Goal: Transaction & Acquisition: Book appointment/travel/reservation

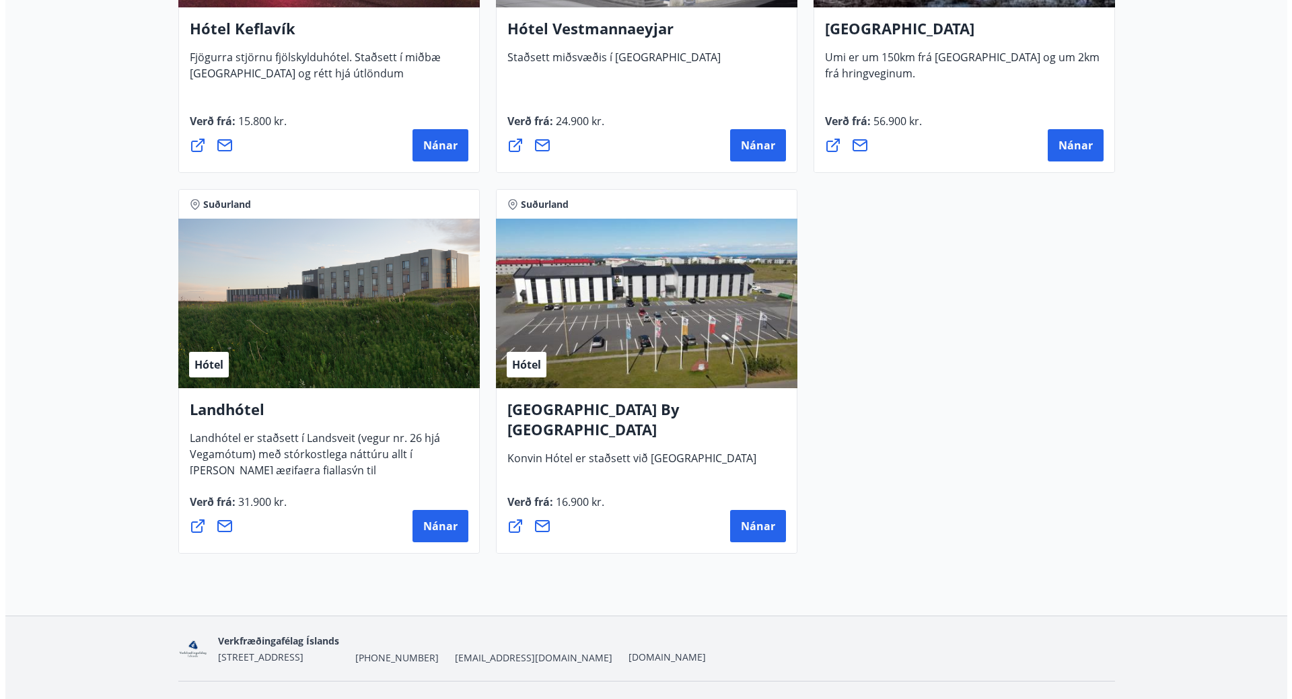
scroll to position [3498, 0]
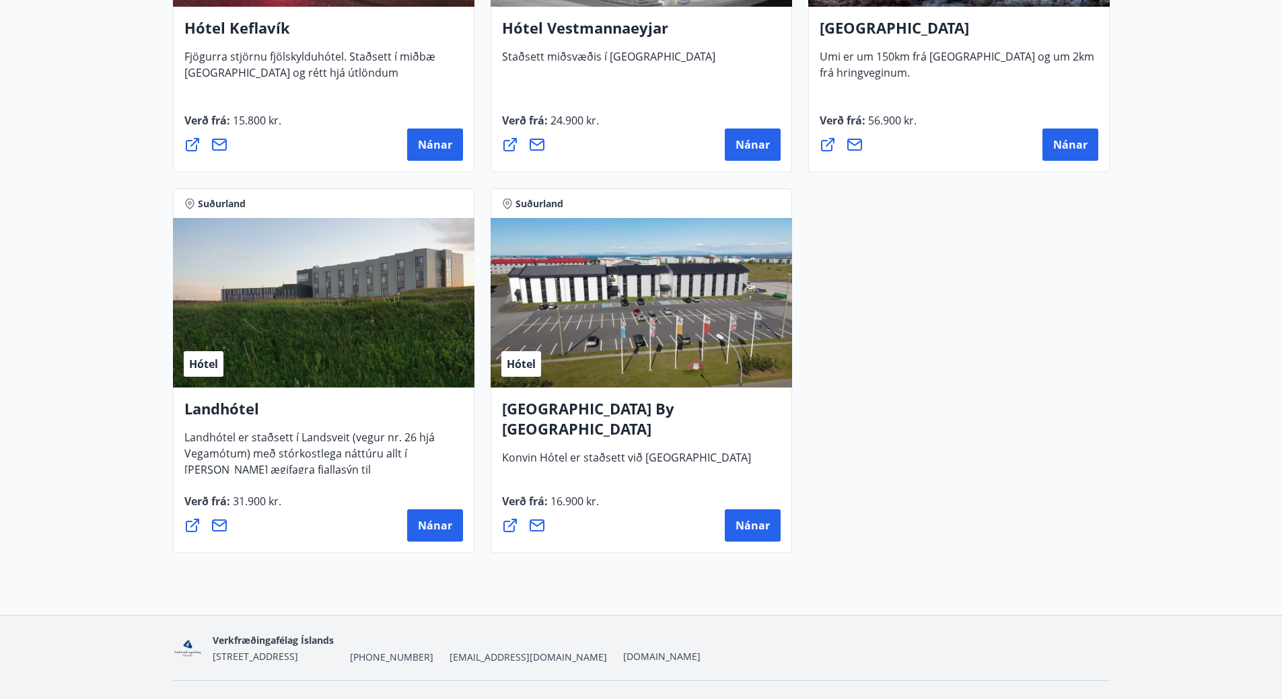
click at [233, 279] on div "Hótel" at bounding box center [323, 303] width 301 height 170
click at [210, 369] on span "Hótel" at bounding box center [203, 364] width 29 height 15
click at [214, 426] on h4 "Landhótel" at bounding box center [323, 413] width 279 height 31
click at [445, 533] on button "Nánar" at bounding box center [435, 525] width 56 height 32
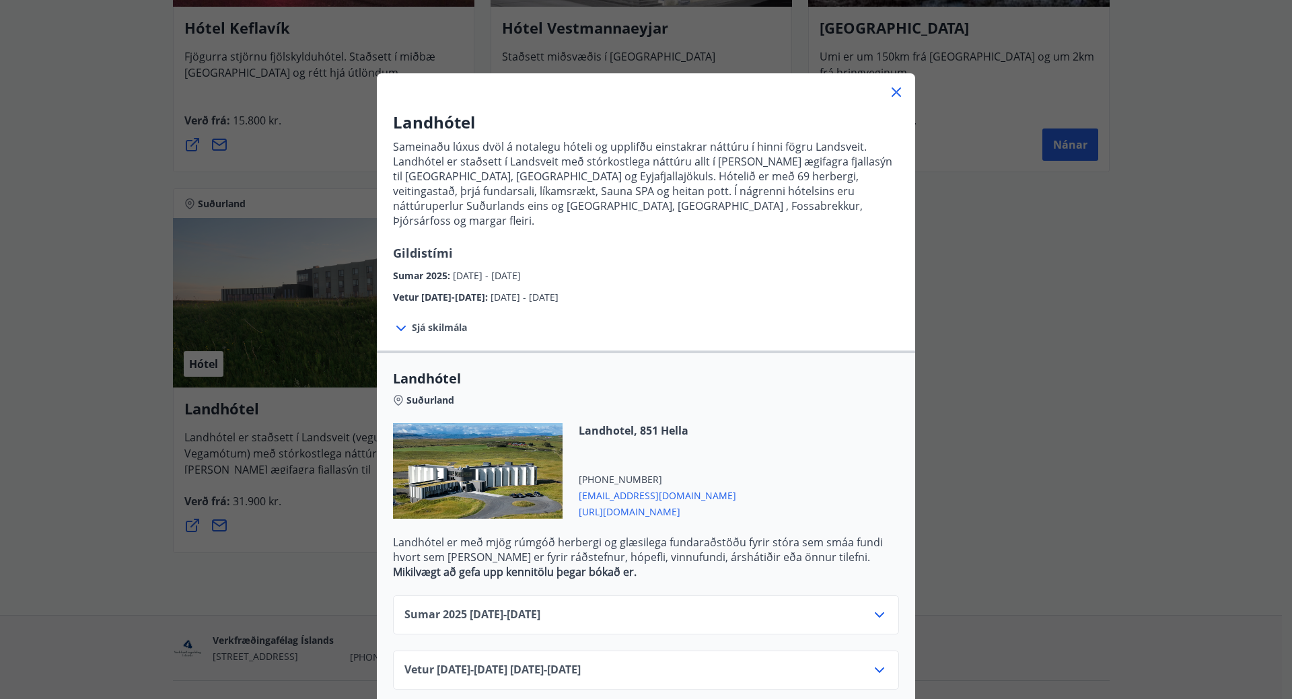
scroll to position [9, 0]
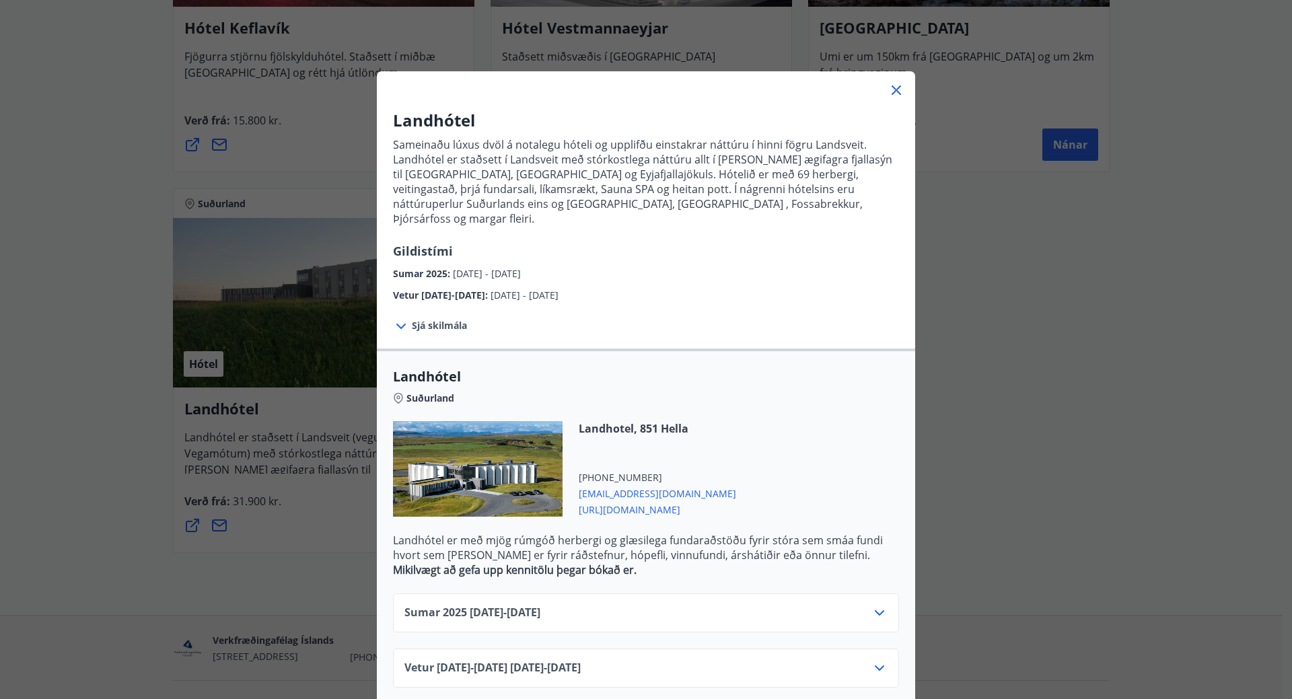
click at [871, 660] on icon at bounding box center [879, 668] width 16 height 16
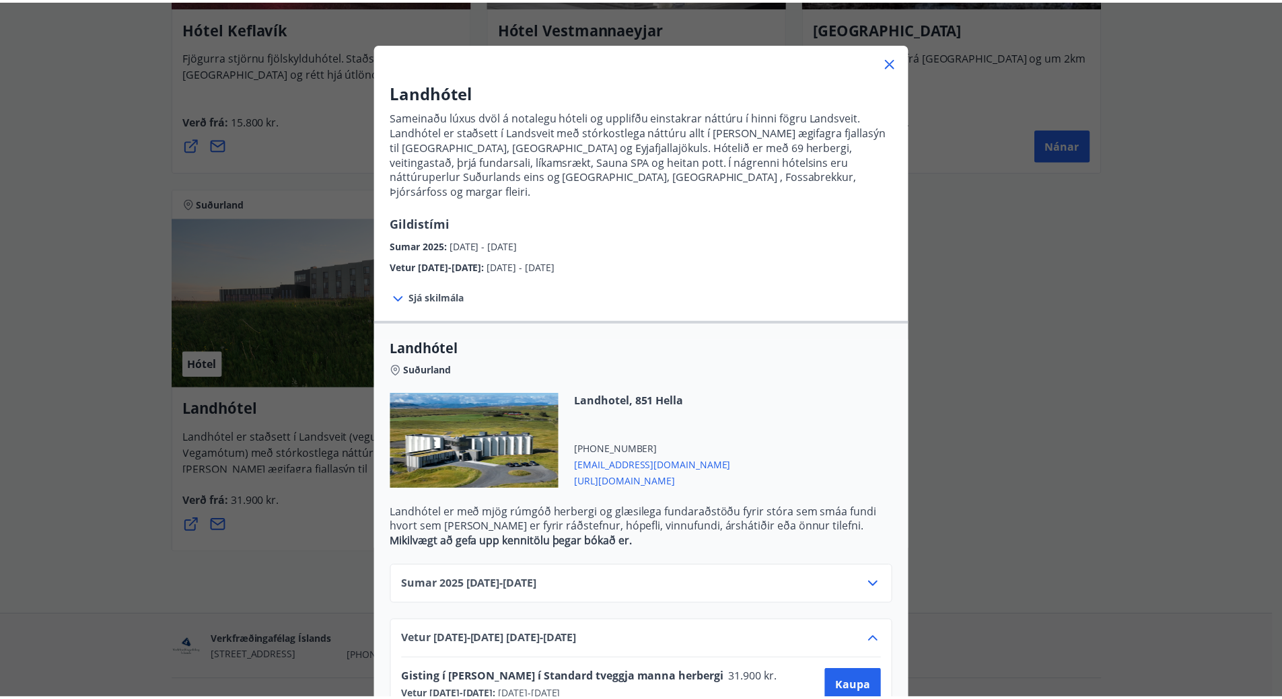
scroll to position [64, 0]
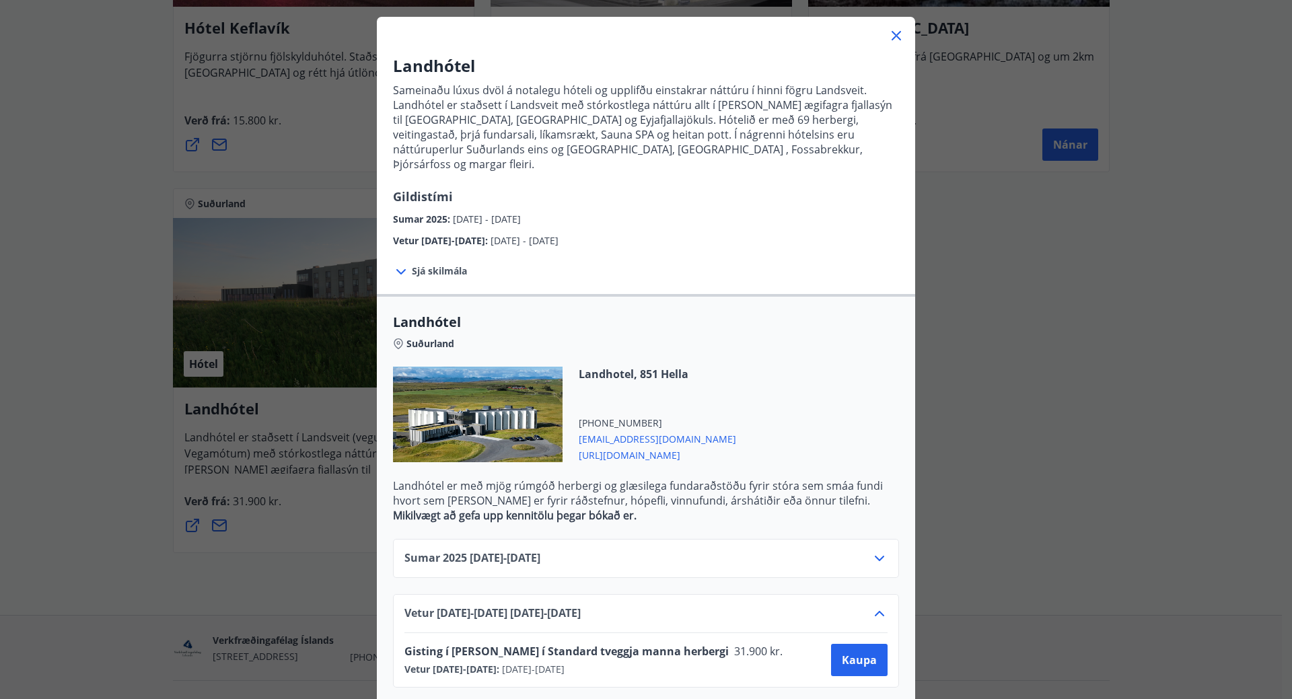
click at [72, 527] on div "Landhótel Sameinaðu lúxus dvöl á notalegu hóteli og upplifðu einstakrar náttúru…" at bounding box center [646, 285] width 1292 height 699
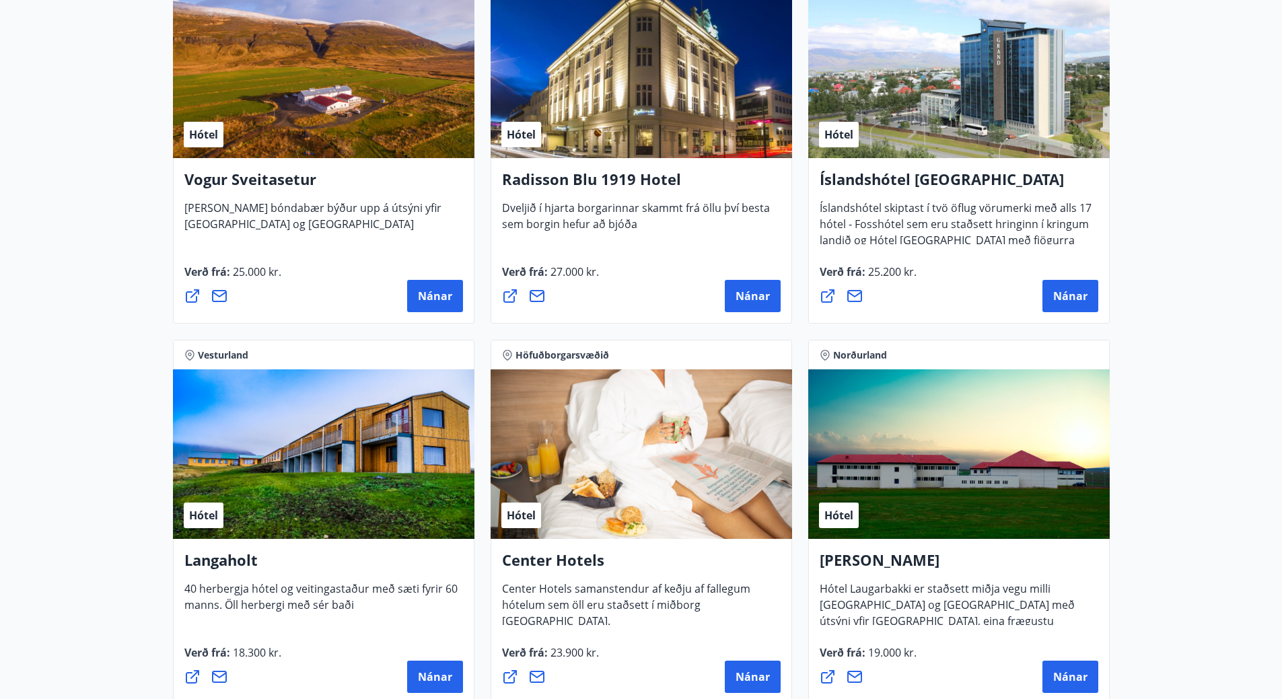
scroll to position [2691, 0]
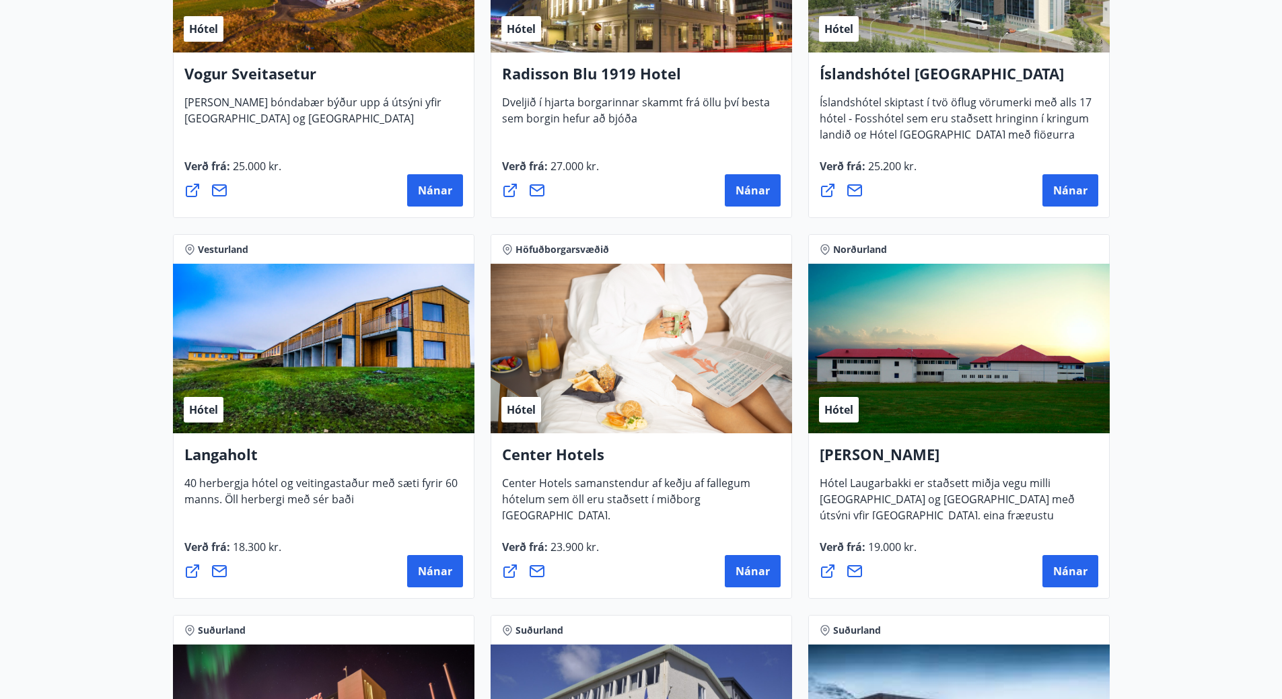
click at [272, 371] on div "Hótel" at bounding box center [323, 349] width 301 height 170
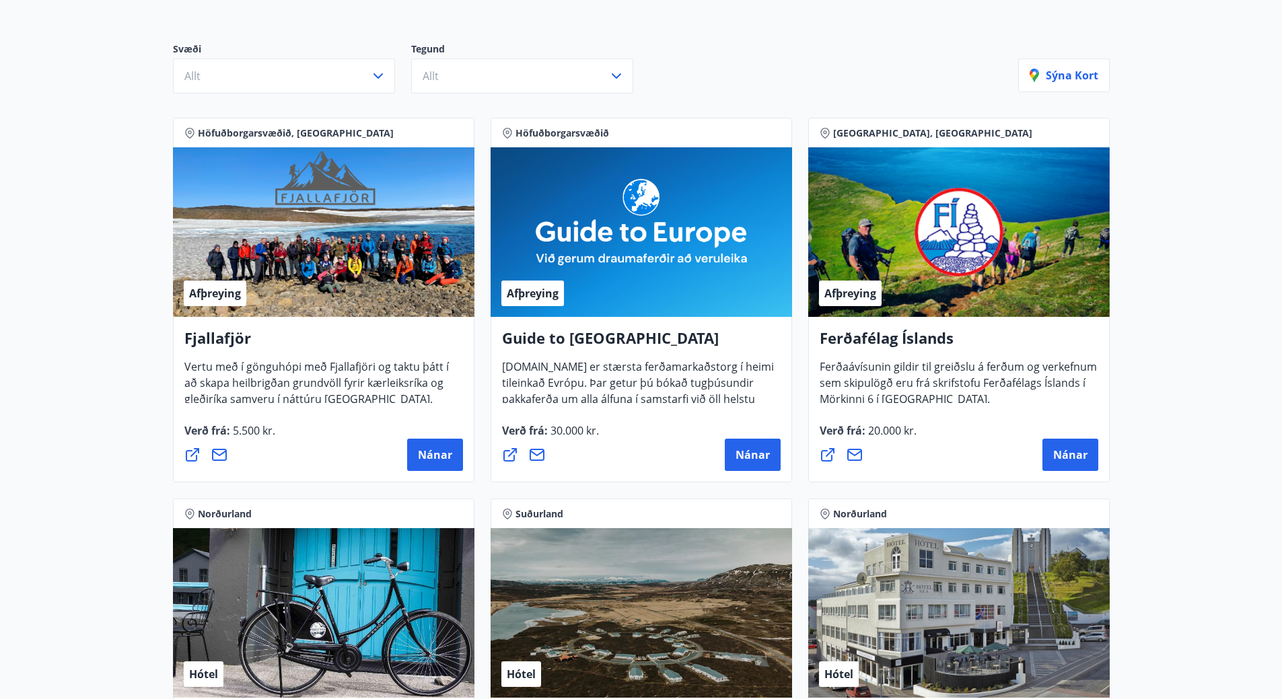
scroll to position [0, 0]
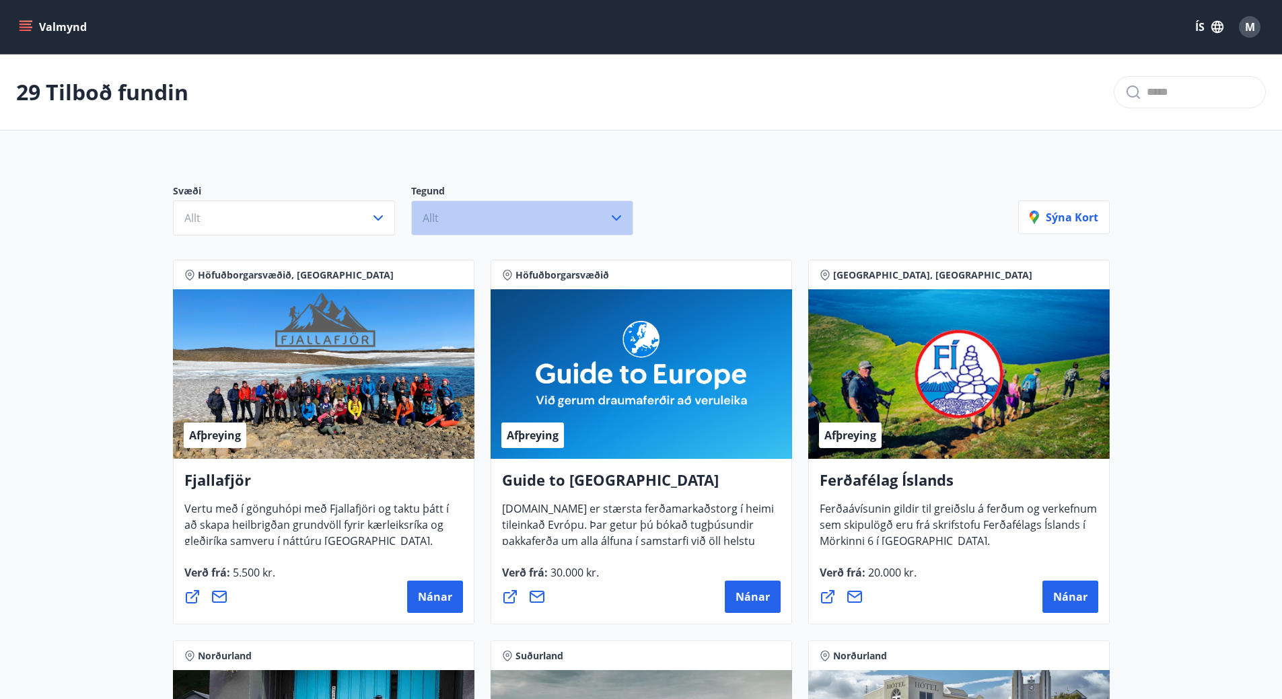
click at [544, 231] on button "Allt" at bounding box center [522, 217] width 222 height 35
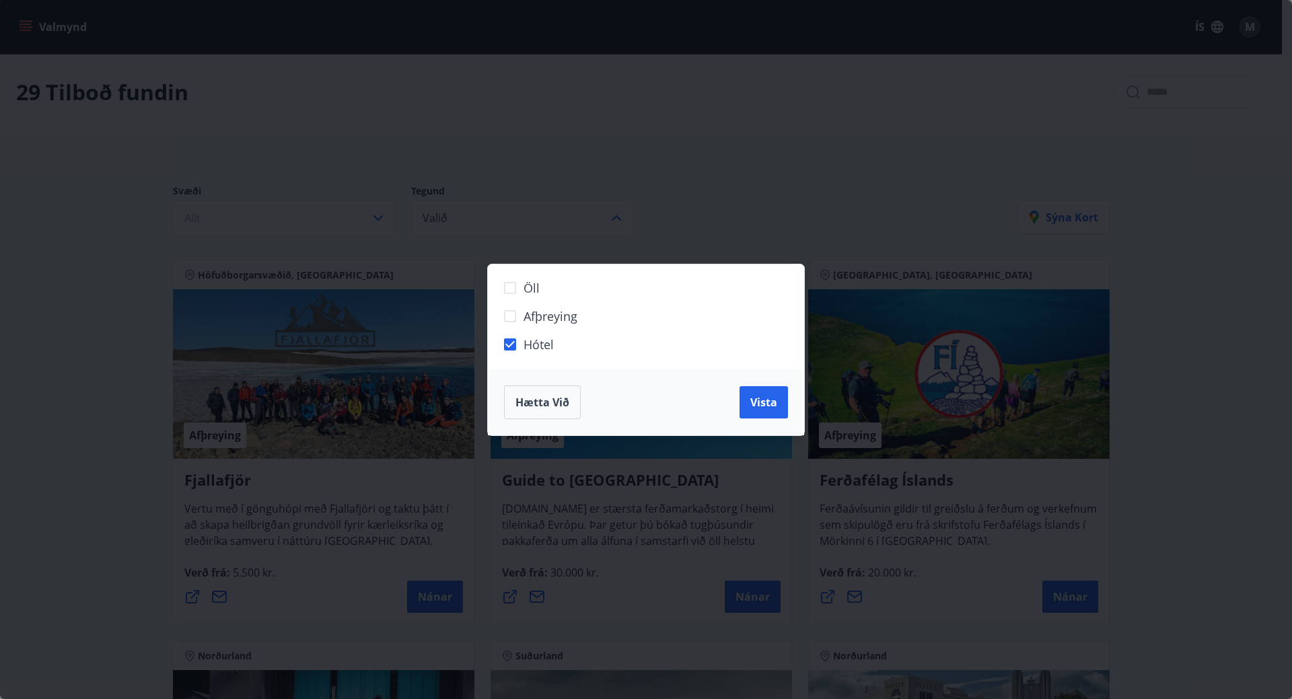
drag, startPoint x: 768, startPoint y: 412, endPoint x: 498, endPoint y: 266, distance: 307.7
click at [768, 413] on button "Vista" at bounding box center [763, 402] width 48 height 32
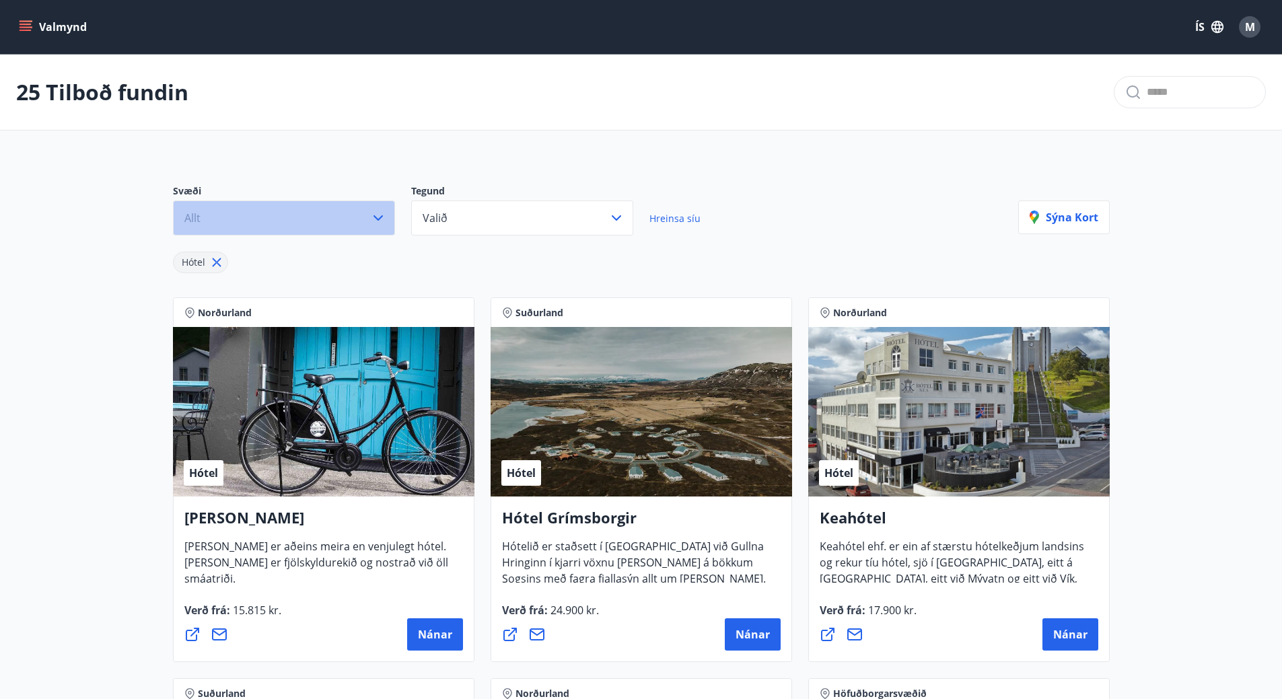
click at [375, 221] on icon "button" at bounding box center [378, 218] width 16 height 16
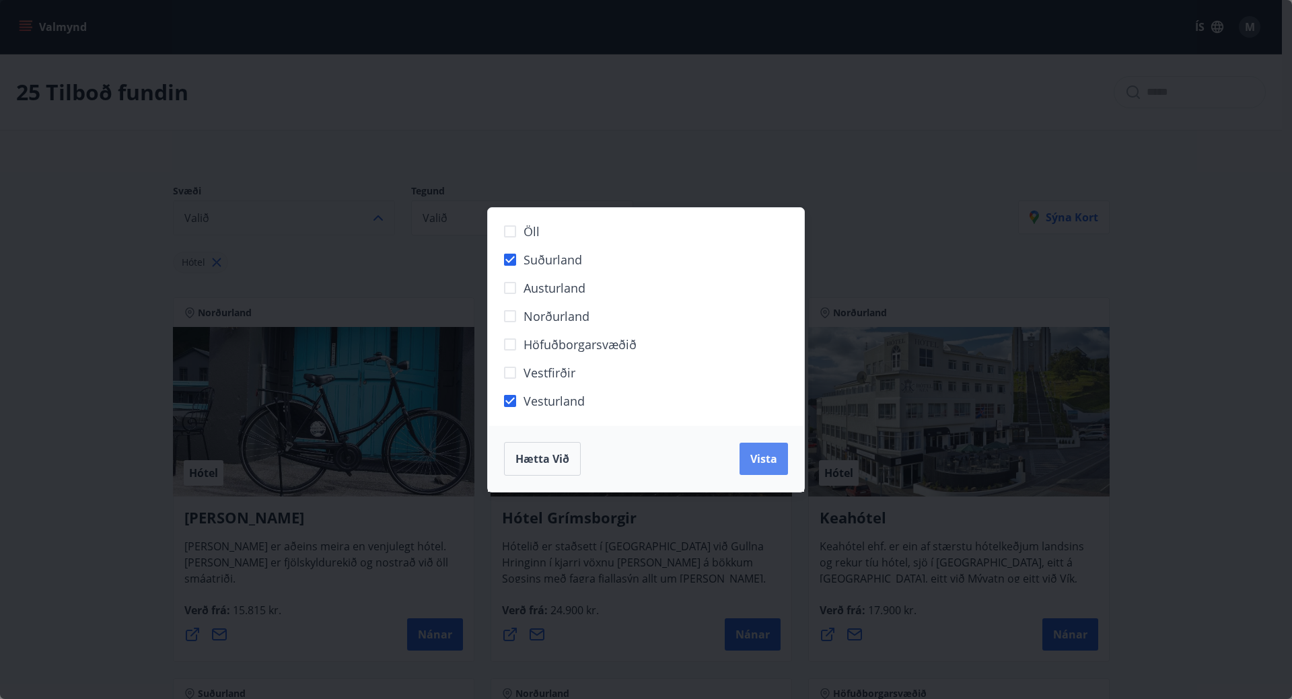
click at [751, 466] on button "Vista" at bounding box center [763, 459] width 48 height 32
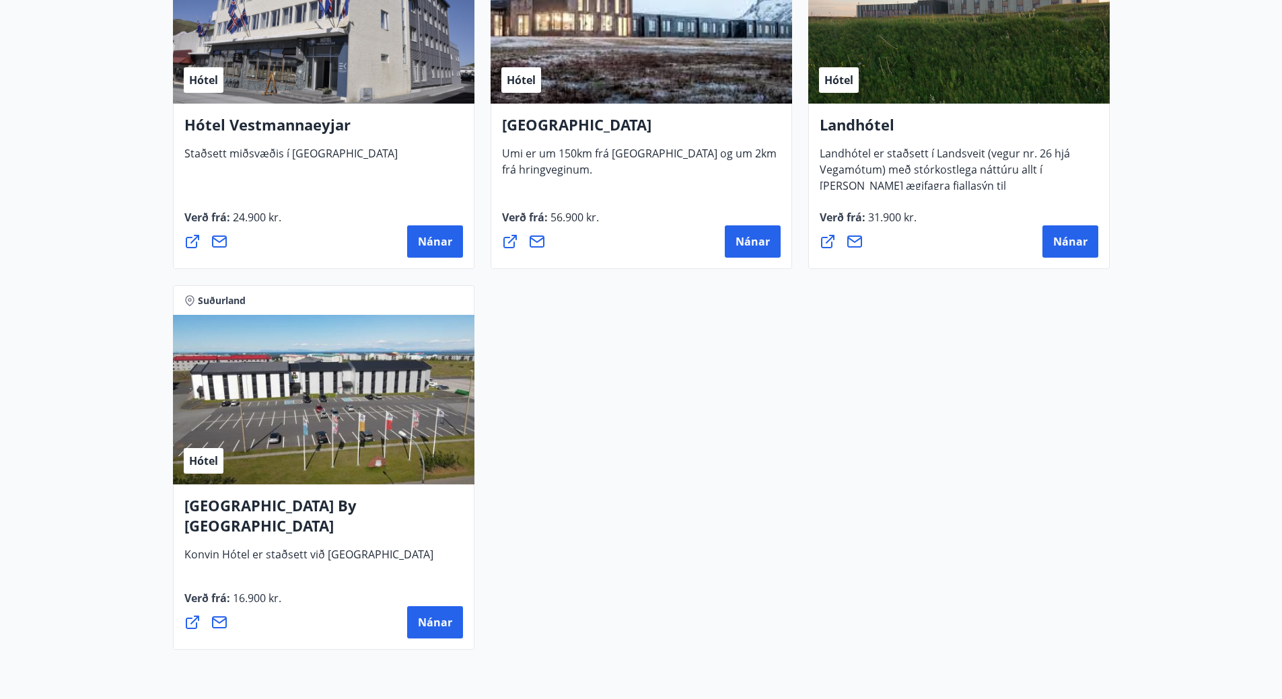
scroll to position [1280, 0]
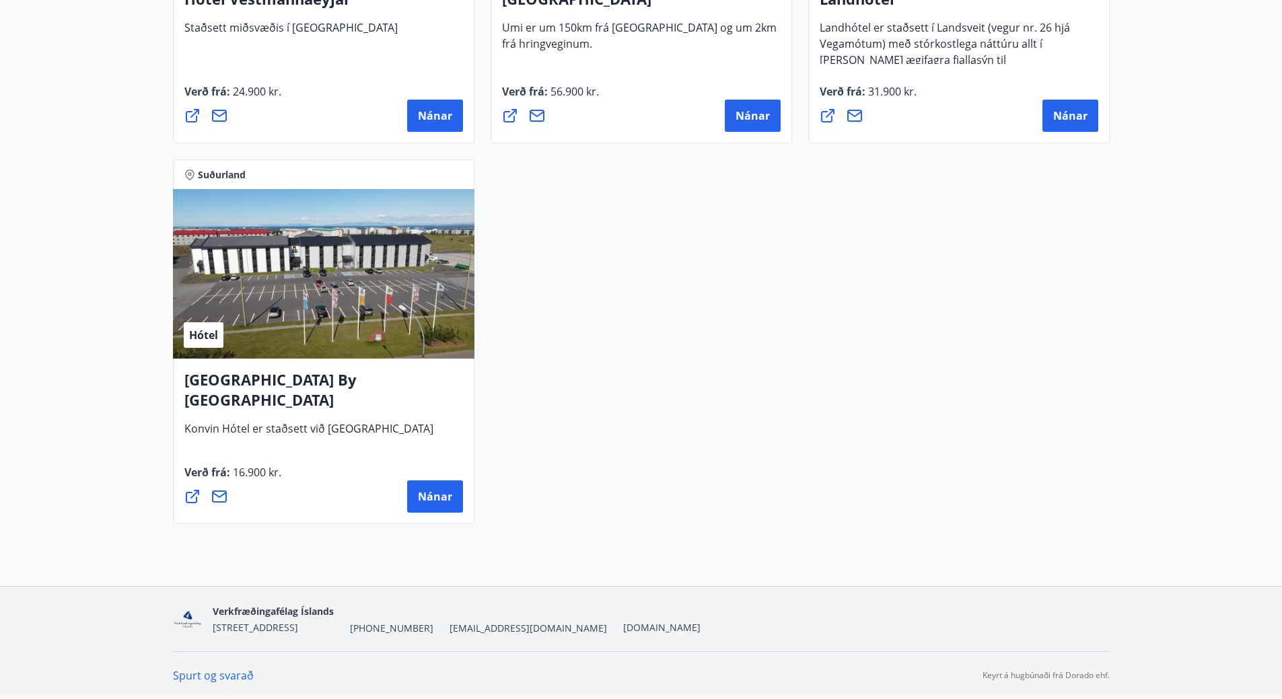
click at [943, 54] on span "Landhótel er staðsett í Landsveit (vegur nr. 26 hjá Vegamótum) með stórkostlega…" at bounding box center [944, 65] width 250 height 90
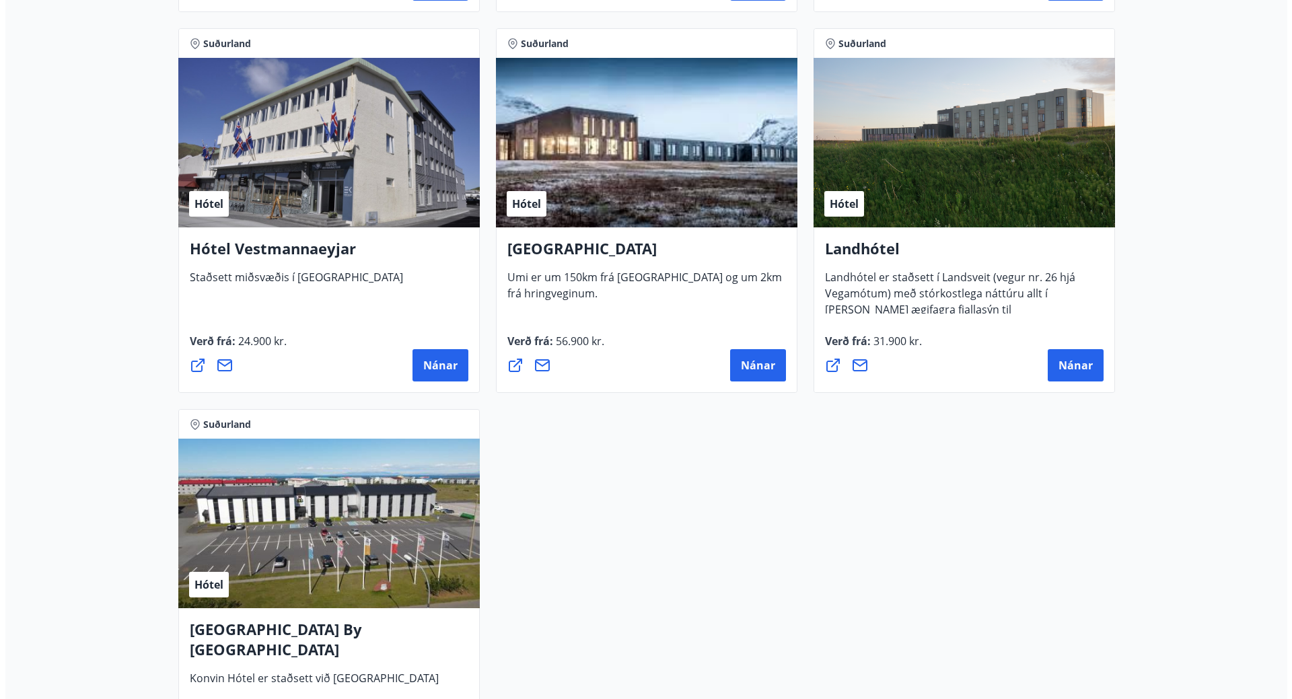
scroll to position [1011, 0]
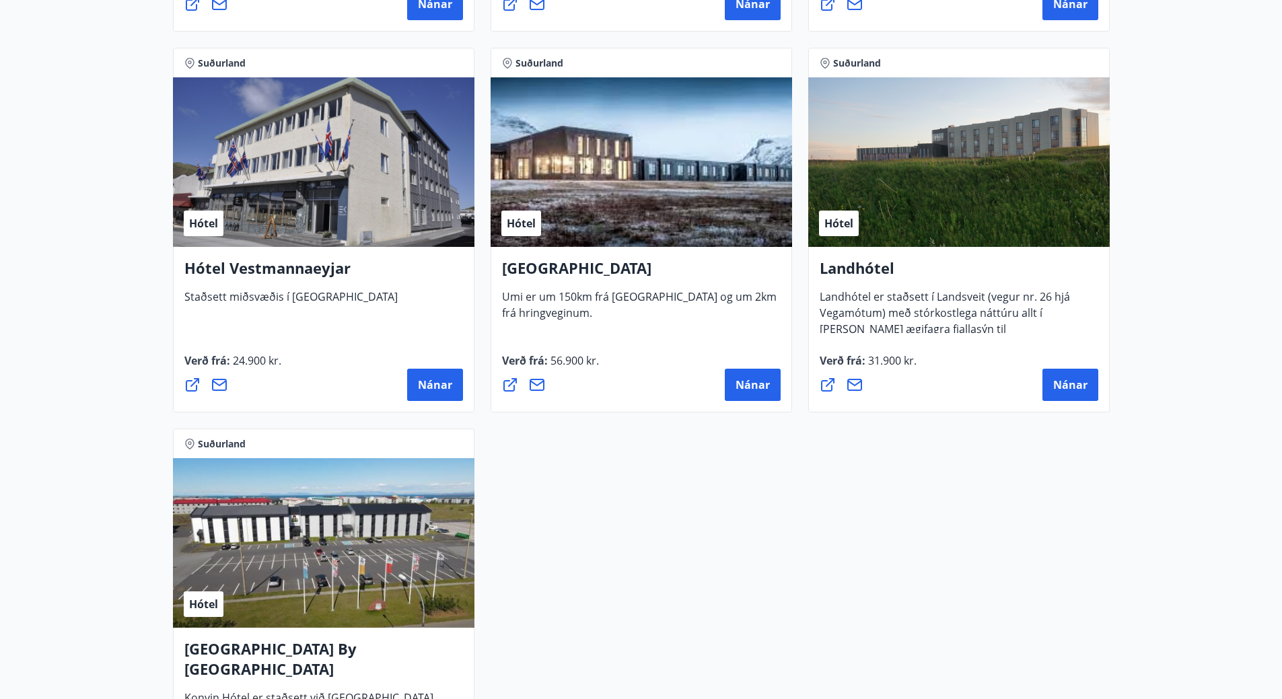
click at [832, 228] on span "Hótel" at bounding box center [838, 223] width 29 height 15
click at [1096, 396] on button "Nánar" at bounding box center [1070, 385] width 56 height 32
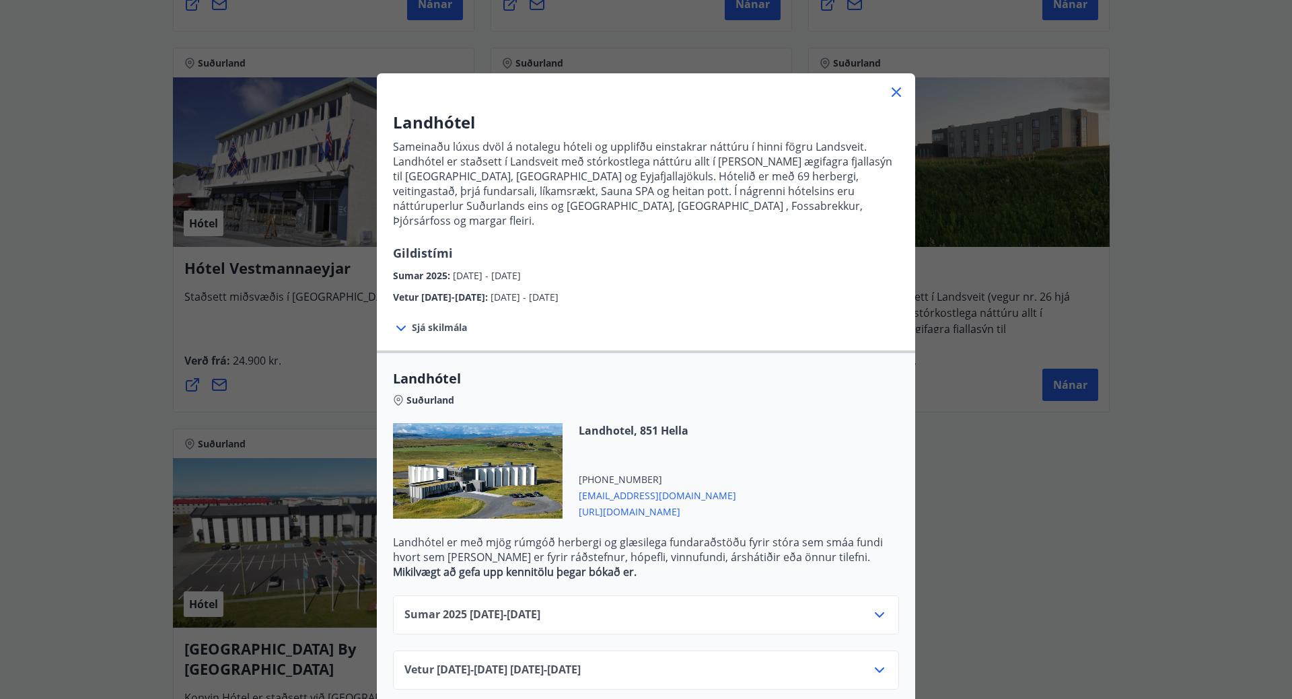
scroll to position [9, 0]
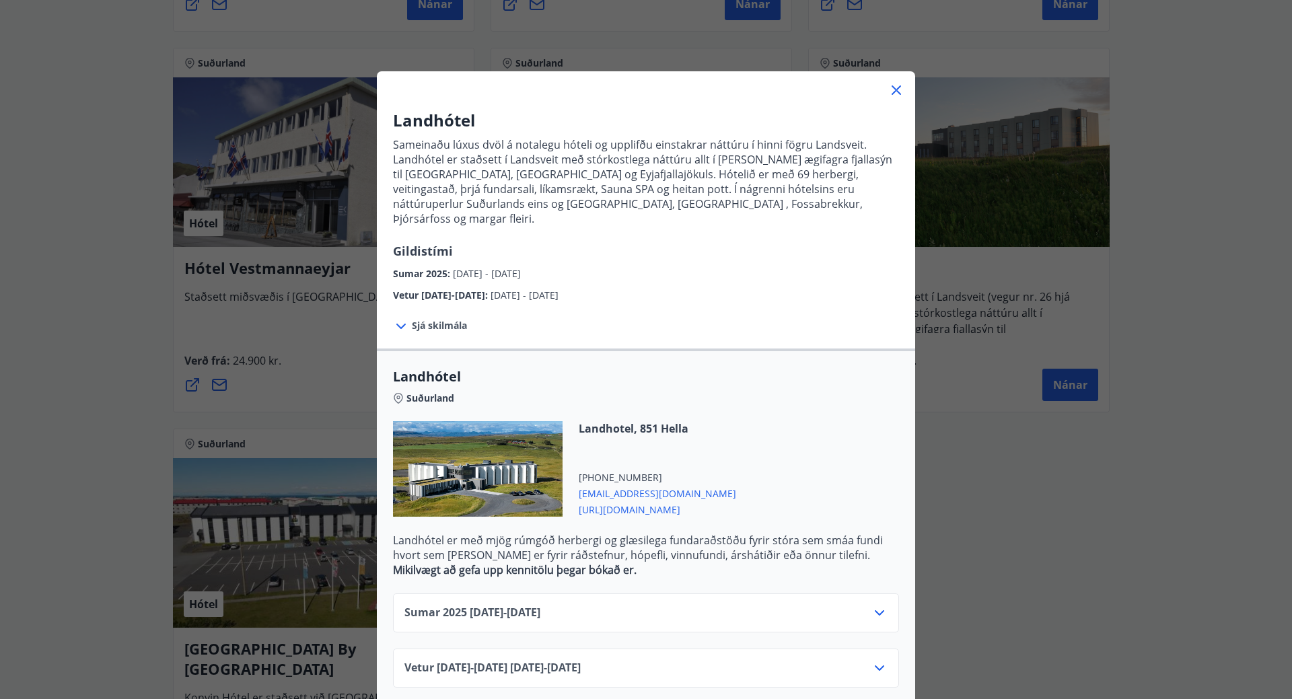
click at [871, 605] on icon at bounding box center [879, 613] width 16 height 16
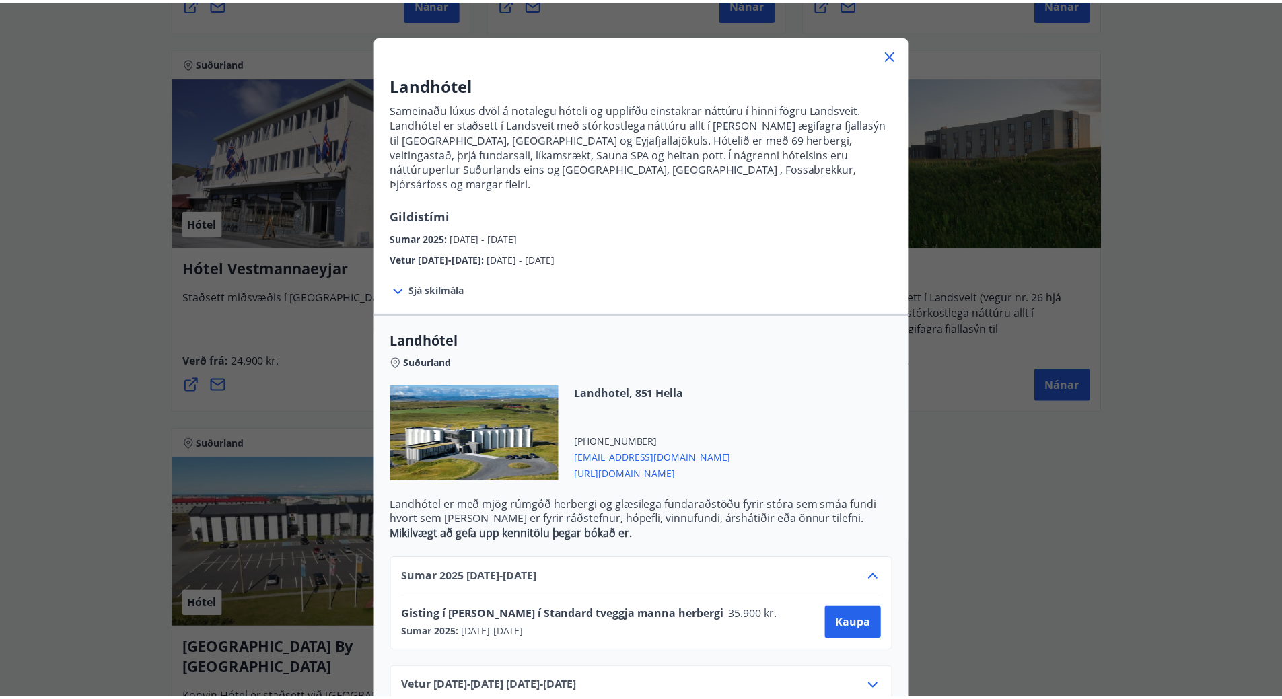
scroll to position [64, 0]
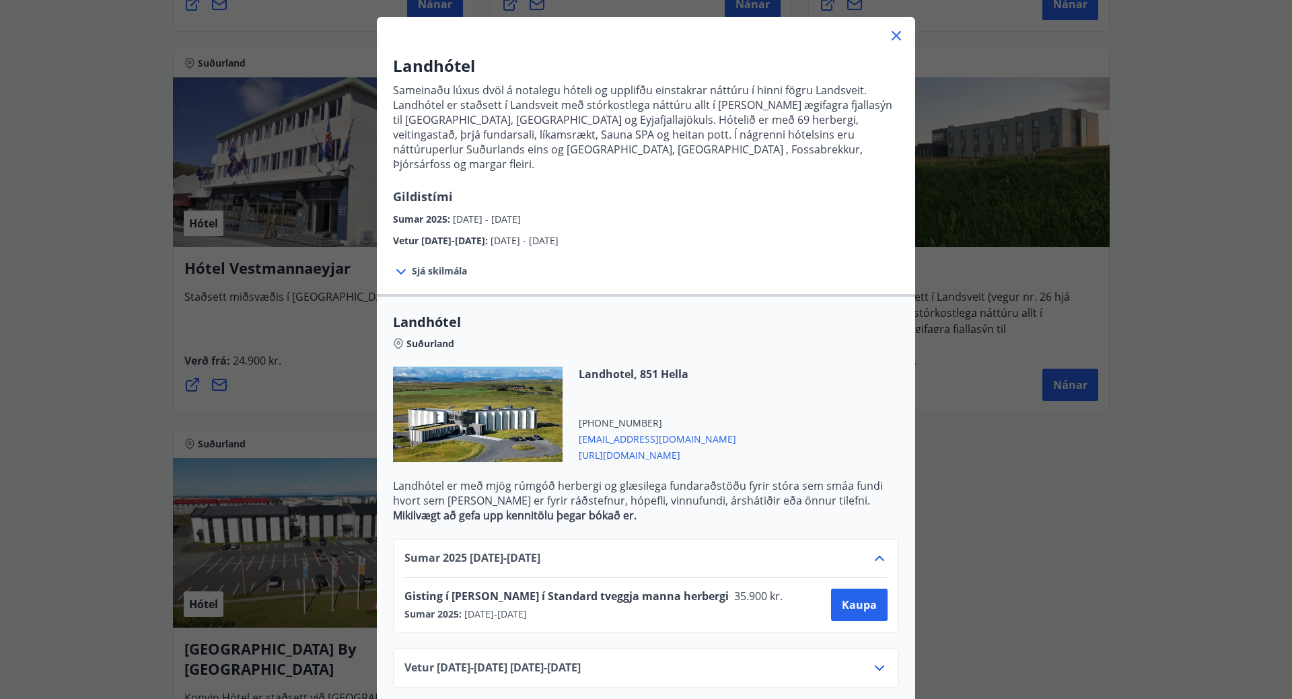
click at [861, 660] on div "Vetur [DATE]-[DATE] [DATE] - [DATE]" at bounding box center [645, 673] width 483 height 27
click at [875, 665] on icon at bounding box center [879, 667] width 9 height 5
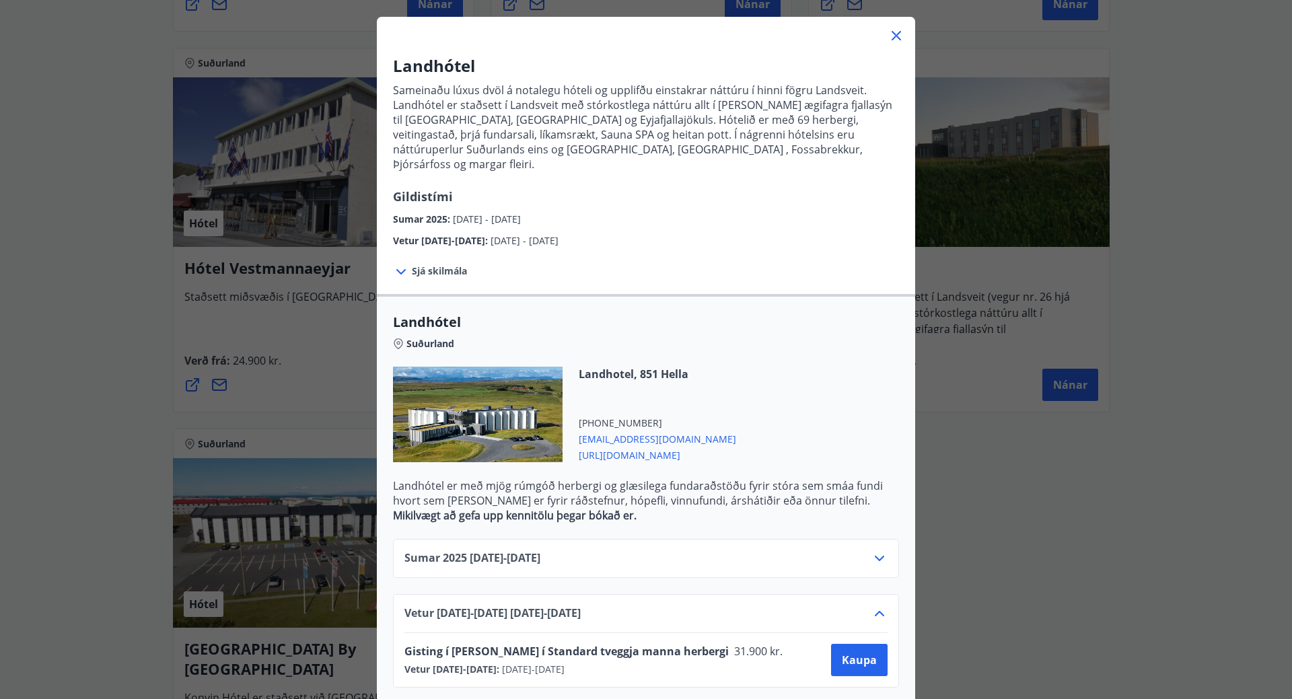
click at [1080, 614] on div "Landhótel Sameinaðu lúxus dvöl á notalegu hóteli og upplifðu einstakrar náttúru…" at bounding box center [646, 285] width 1292 height 699
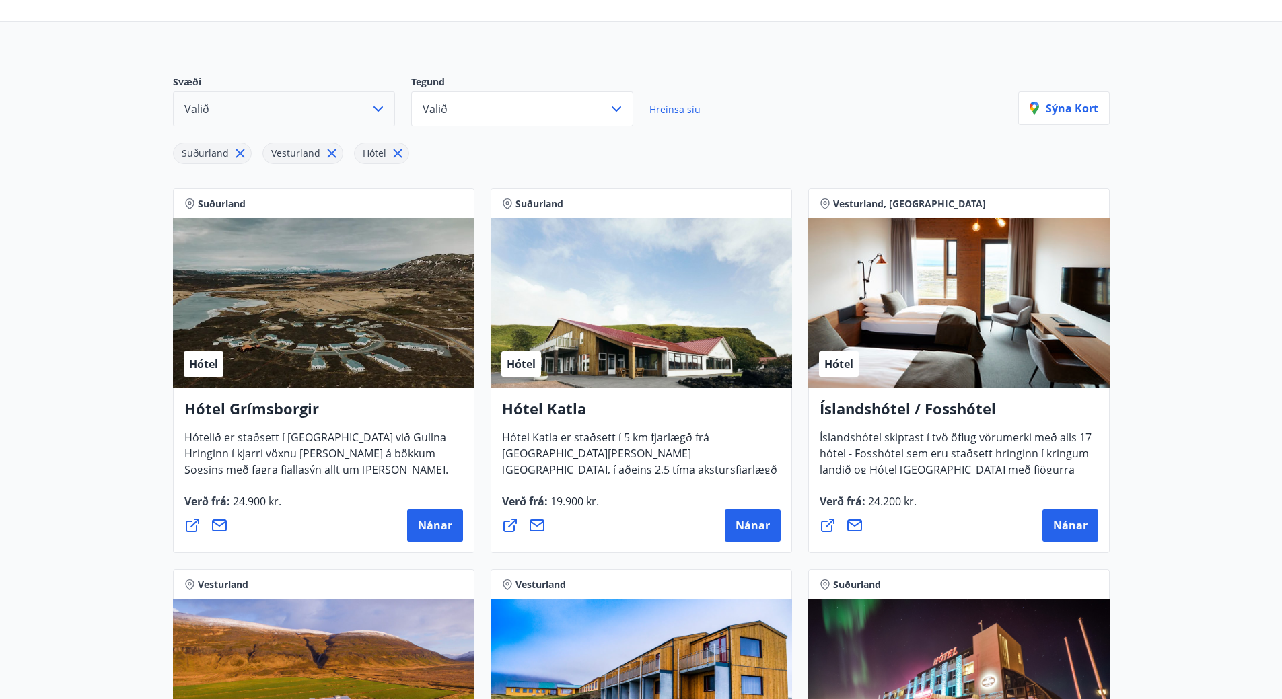
scroll to position [0, 0]
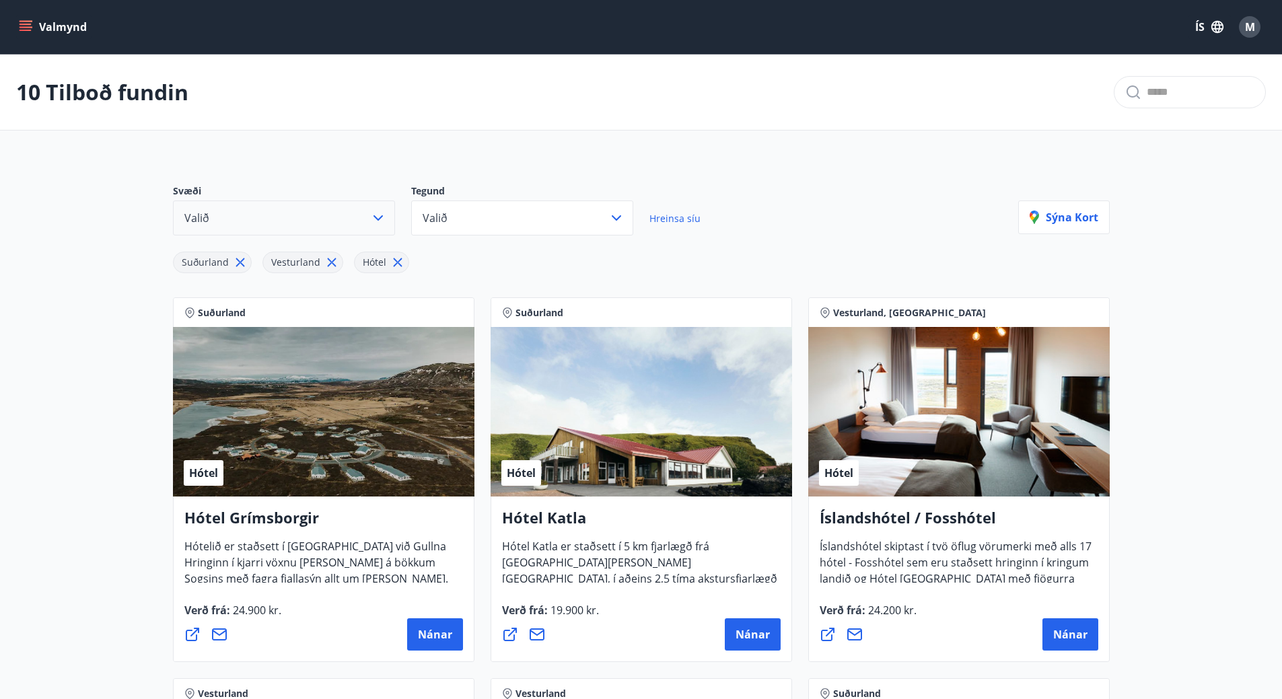
click at [27, 28] on icon "menu" at bounding box center [25, 26] width 13 height 13
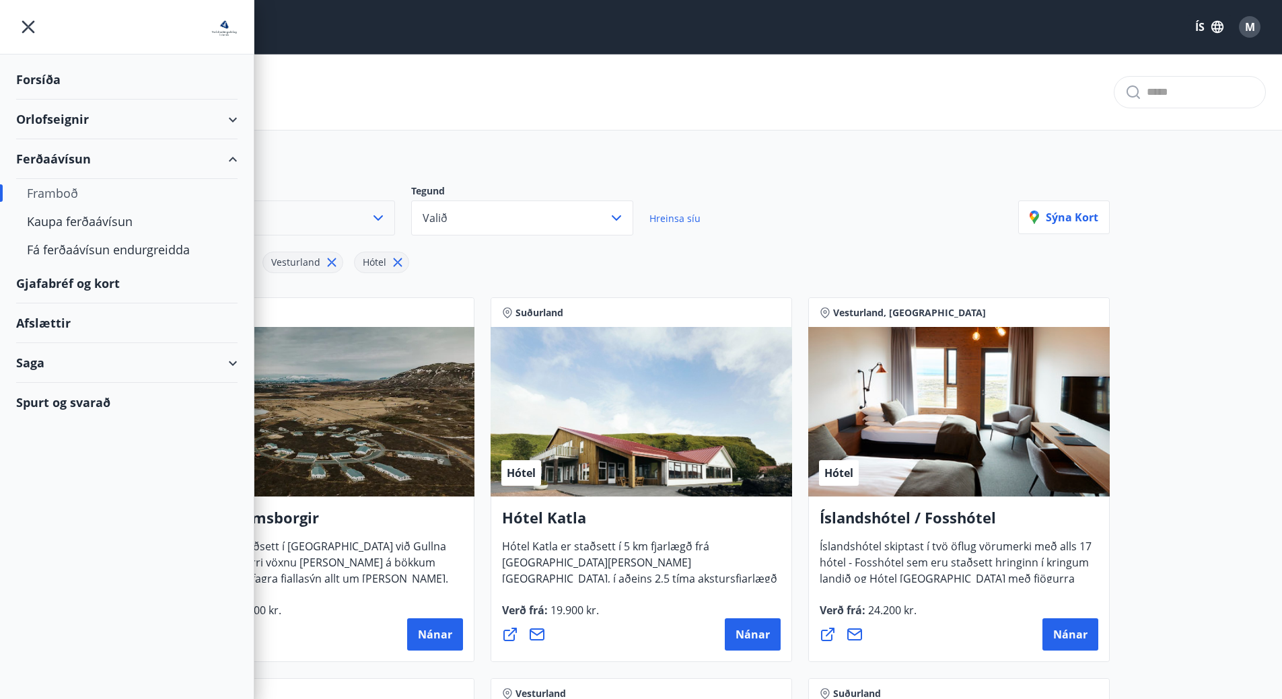
click at [52, 328] on div "Afslættir" at bounding box center [126, 323] width 221 height 40
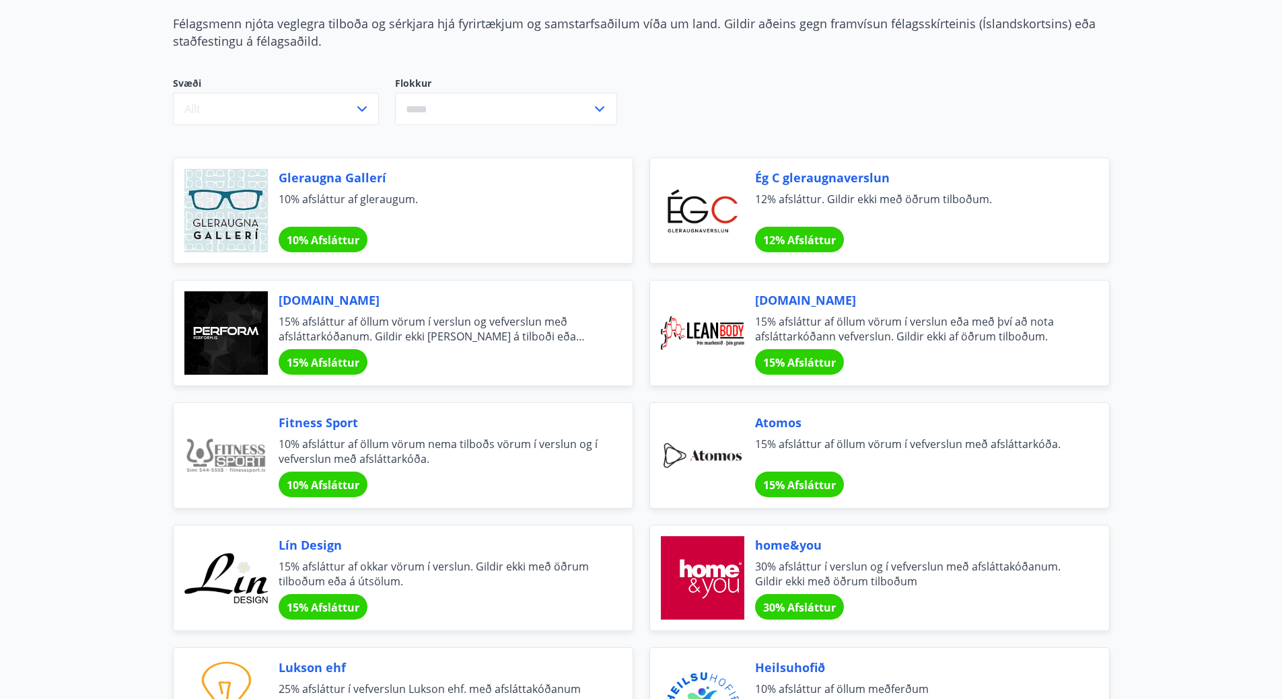
scroll to position [96, 0]
